Goal: Check status: Check status

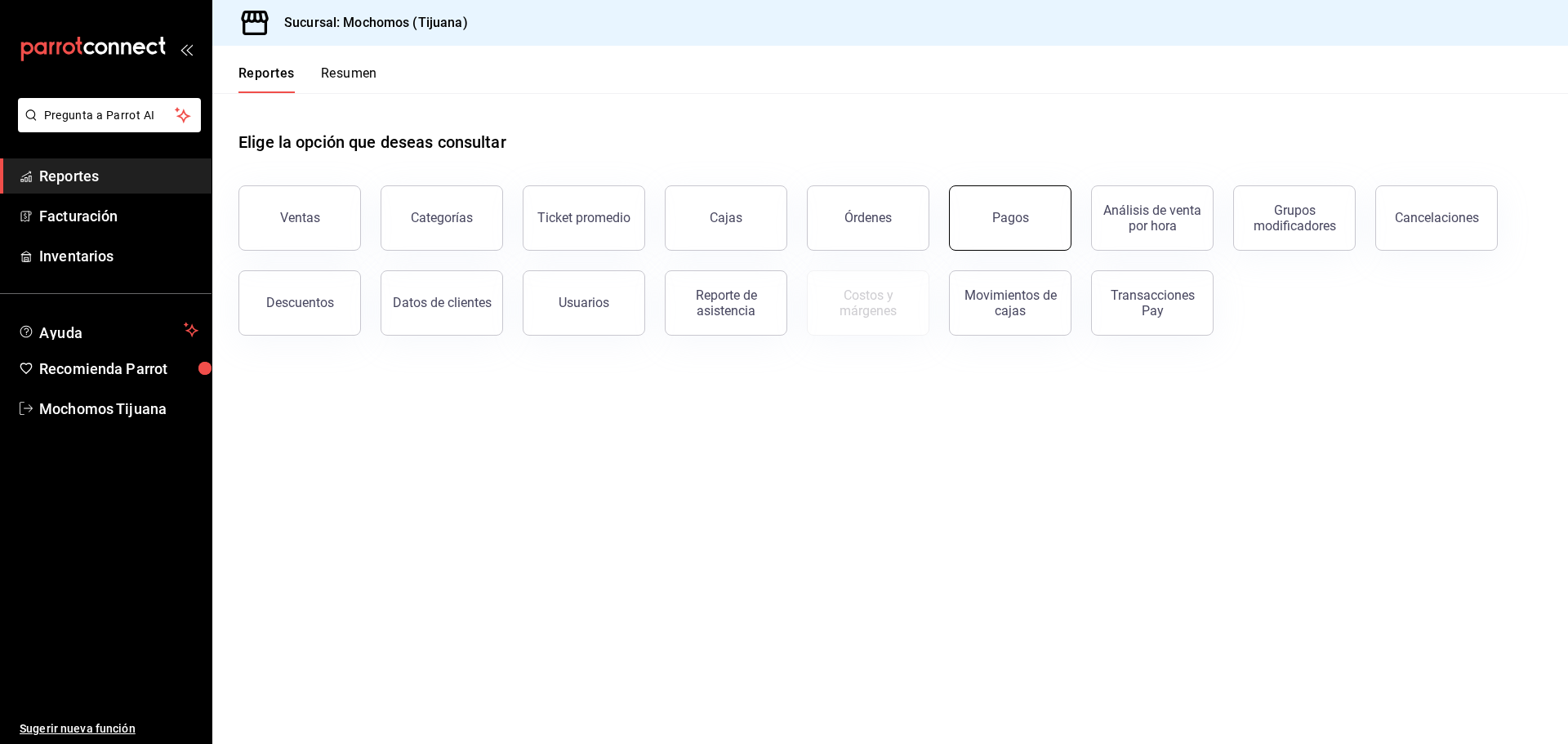
click at [1016, 212] on div "Pagos" at bounding box center [1011, 218] width 37 height 16
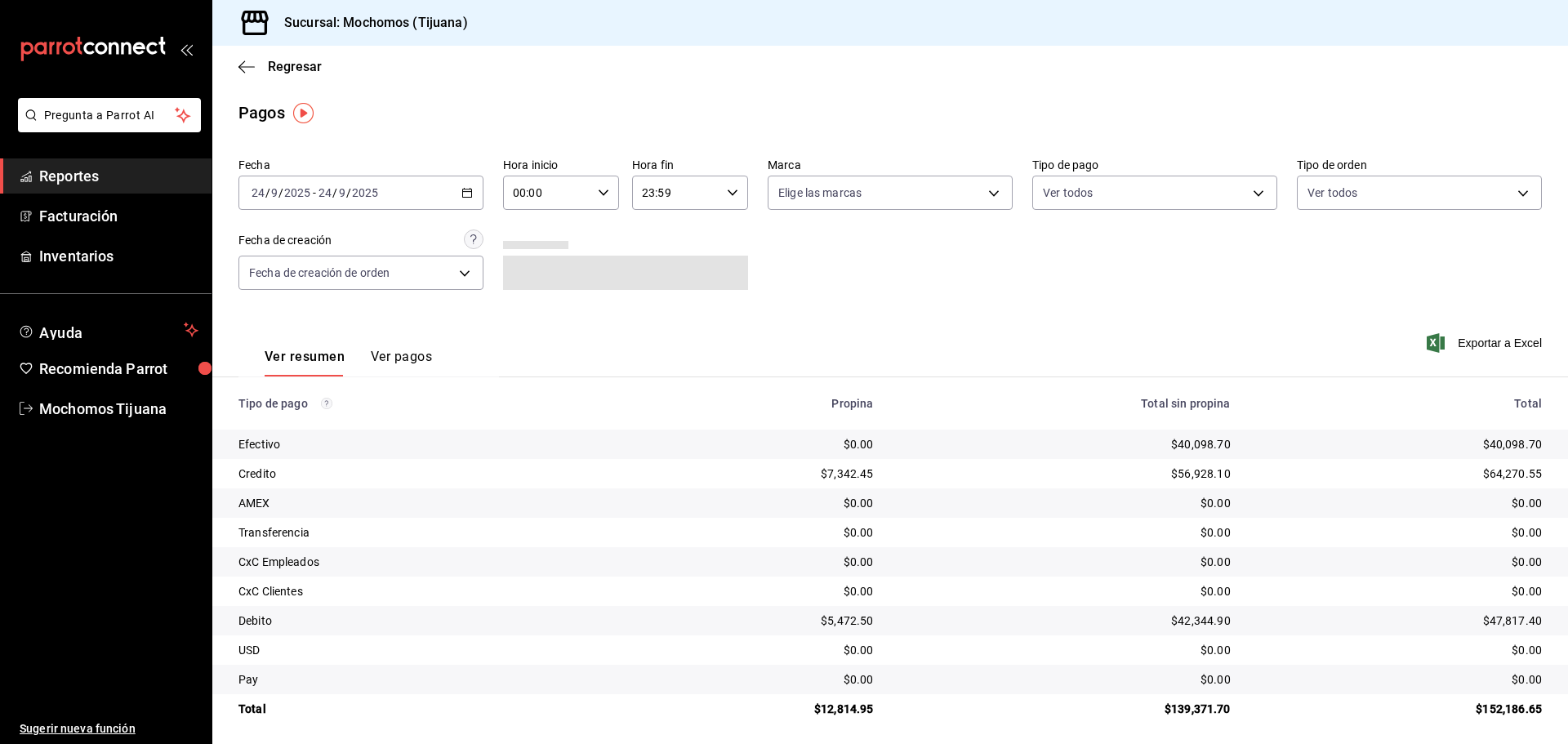
click at [604, 192] on icon "button" at bounding box center [603, 192] width 11 height 11
click at [532, 301] on button "04" at bounding box center [529, 309] width 52 height 32
type input "04:00"
click at [1256, 191] on div at bounding box center [784, 372] width 1568 height 744
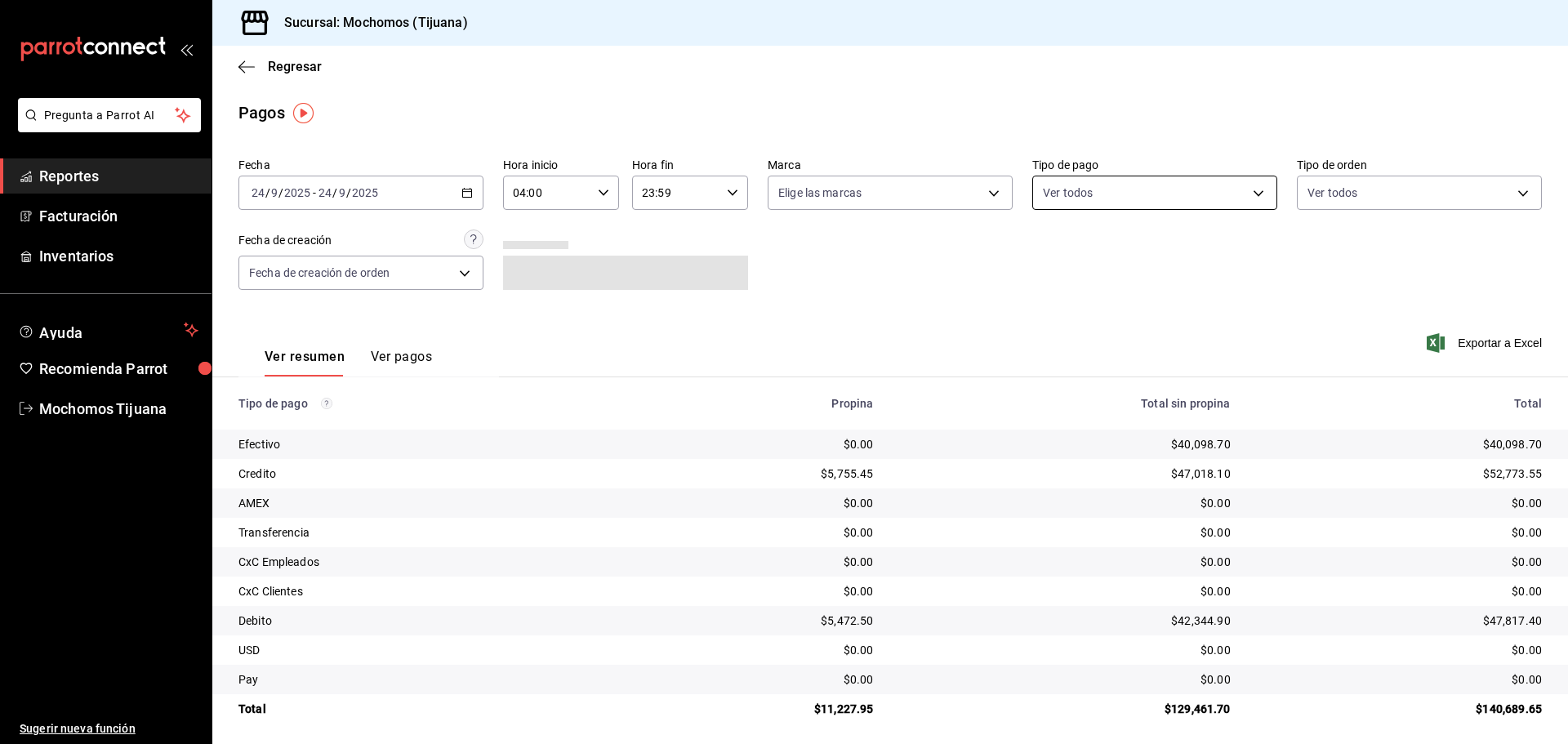
click at [1255, 191] on body "Pregunta a Parrot AI Reportes Facturación Inventarios Ayuda Recomienda Parrot M…" at bounding box center [784, 372] width 1568 height 744
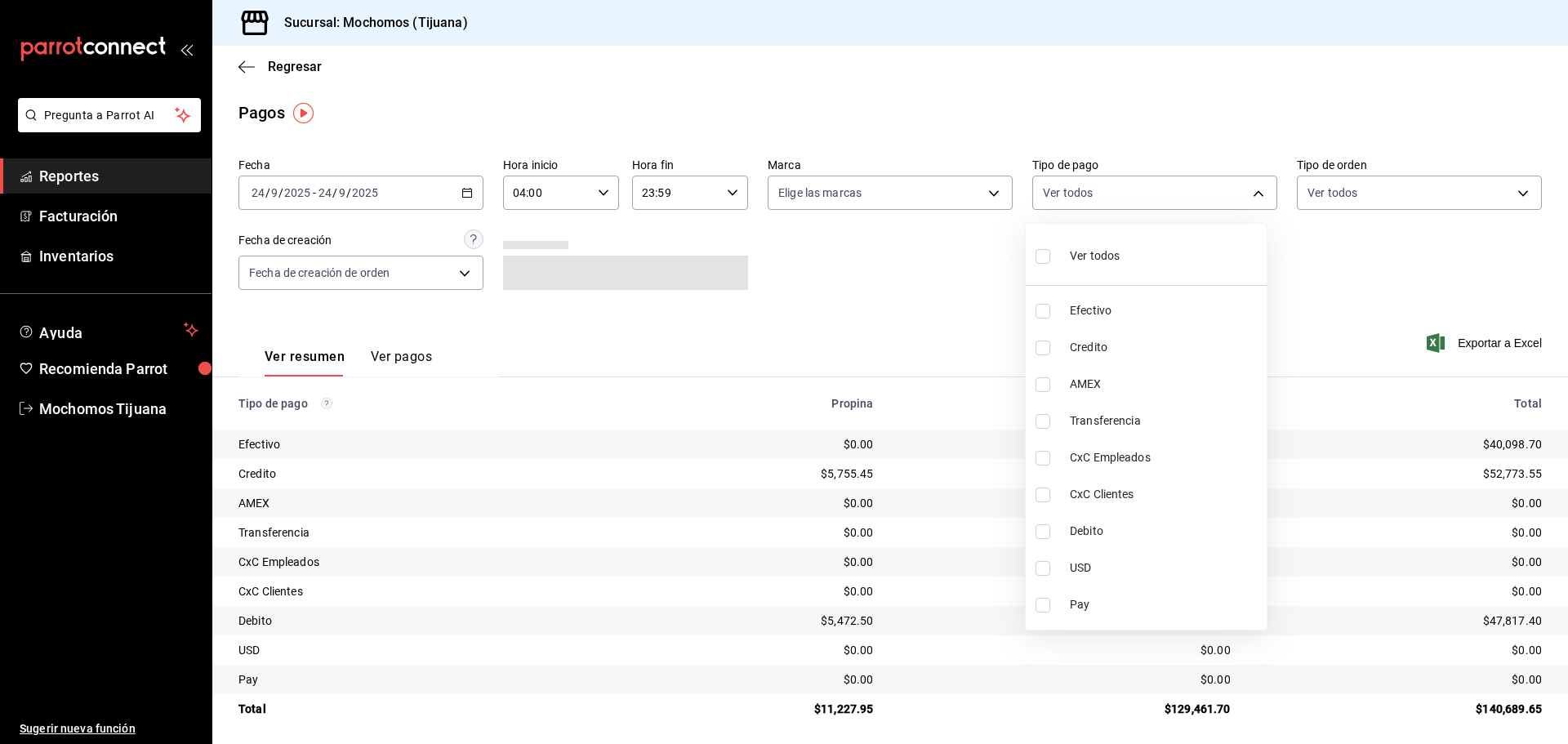
click at [1178, 350] on span "Credito" at bounding box center [1164, 348] width 190 height 18
type input "a27a072c-b141-4985-9f83-ae60dbe2196b"
checkbox input "true"
click at [1148, 525] on span "Debito" at bounding box center [1171, 532] width 190 height 18
type input "a27a072c-b141-4985-9f83-ae60dbe2196b,b7370aa5-450f-4a05-bab4-2784151f97fb"
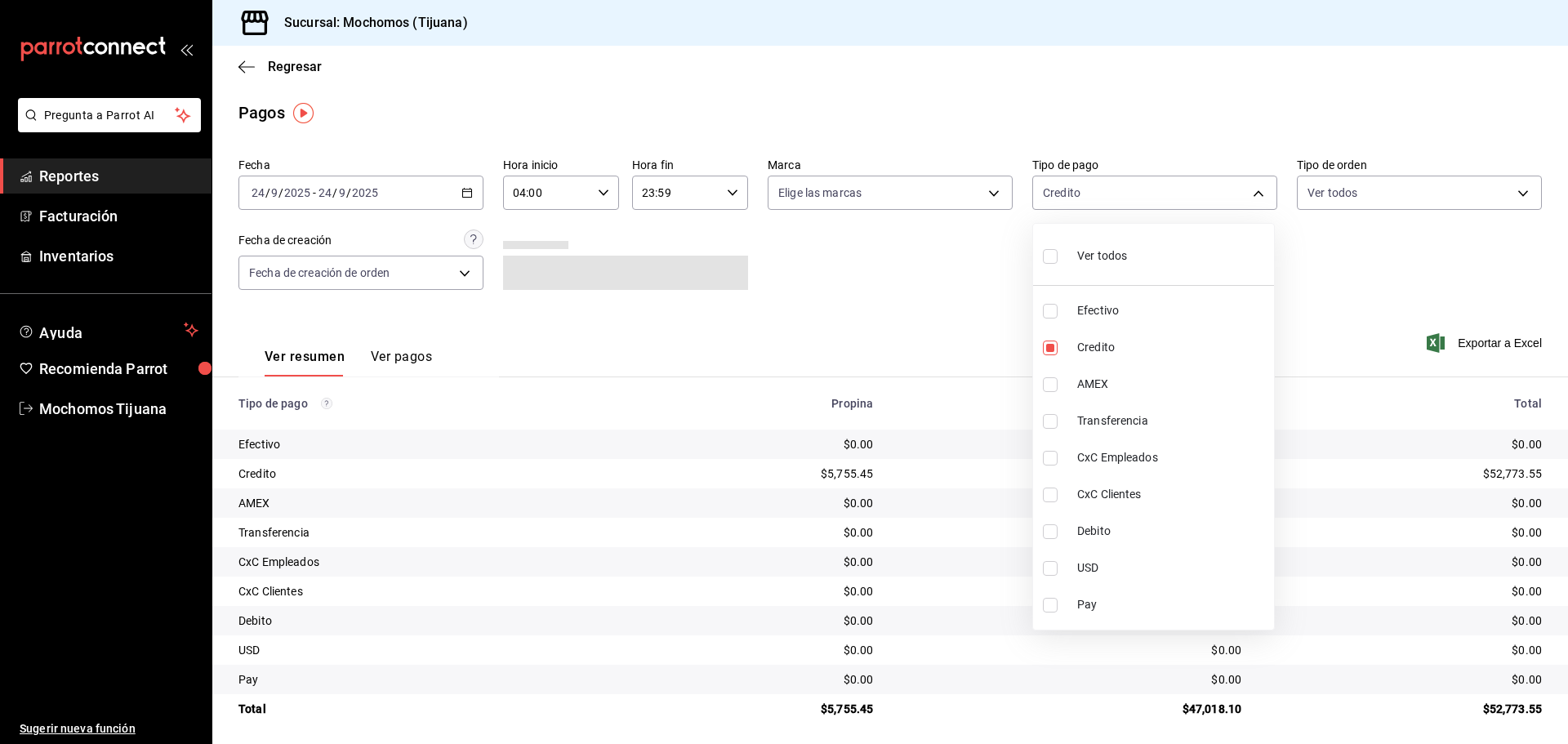
checkbox input "true"
